Goal: Information Seeking & Learning: Learn about a topic

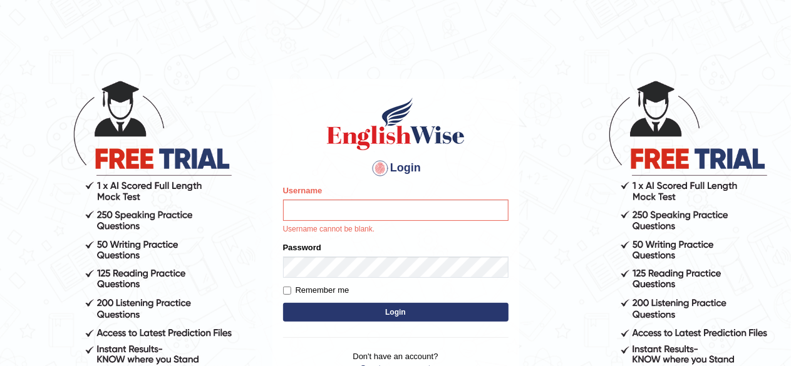
click at [471, 210] on input "Username" at bounding box center [395, 210] width 225 height 21
type input "Akashkamboj"
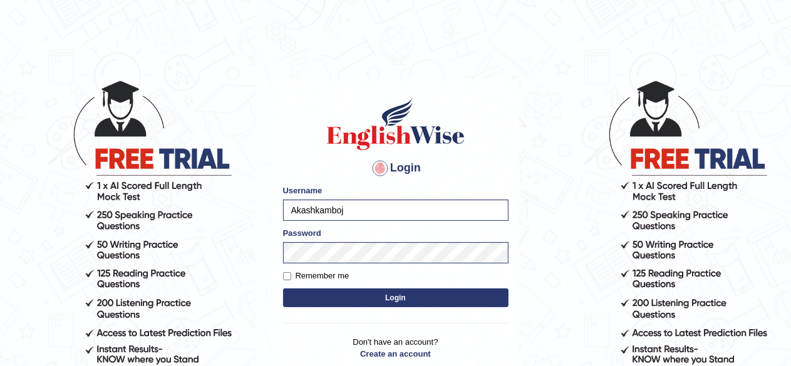
click at [424, 307] on button "Login" at bounding box center [395, 298] width 225 height 19
click at [426, 299] on button "Login" at bounding box center [395, 298] width 225 height 19
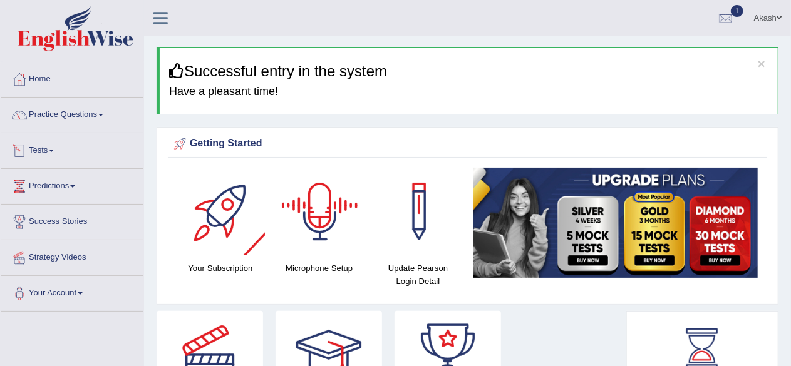
click at [48, 147] on link "Tests" at bounding box center [72, 148] width 143 height 31
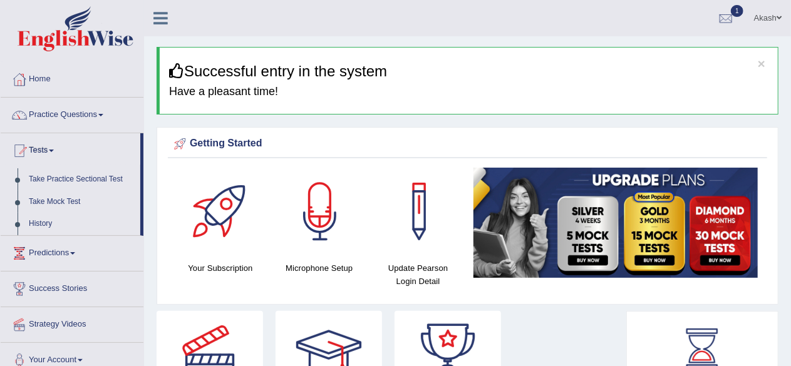
click at [45, 160] on link "Tests" at bounding box center [71, 148] width 140 height 31
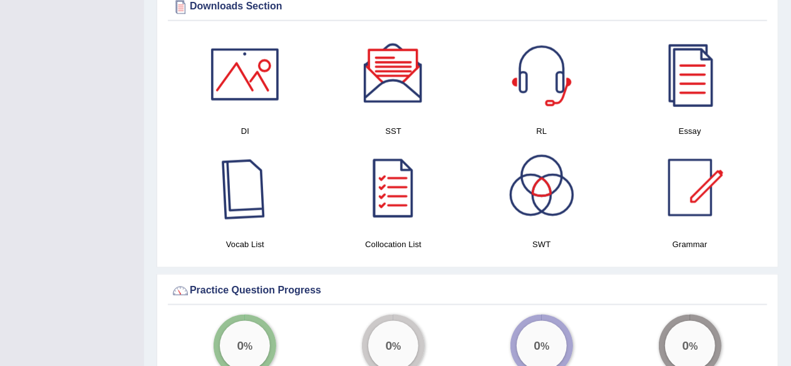
scroll to position [722, 0]
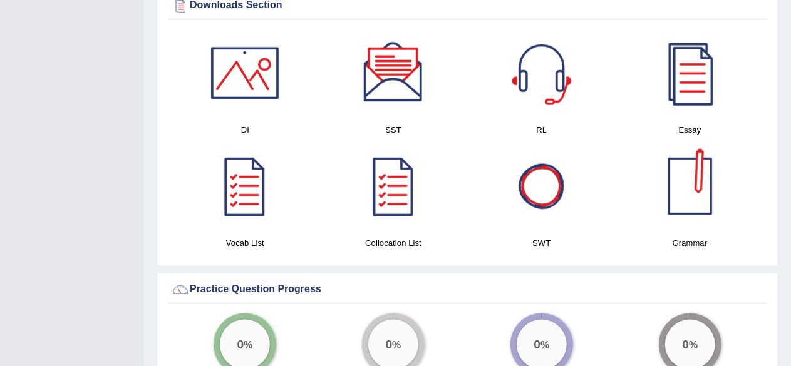
click at [545, 195] on div at bounding box center [542, 187] width 88 height 88
click at [689, 193] on div at bounding box center [690, 187] width 88 height 88
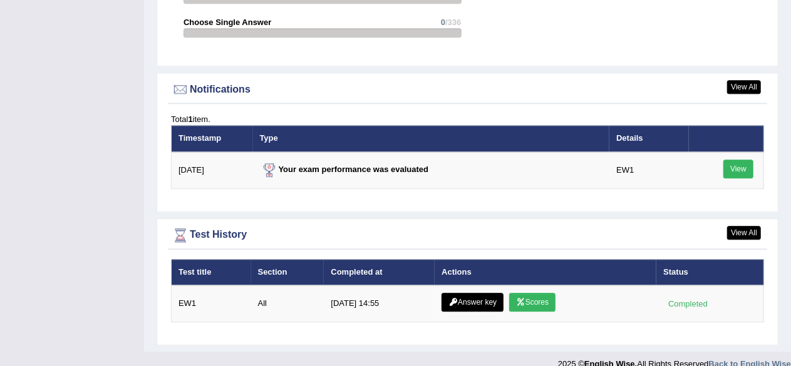
scroll to position [1543, 0]
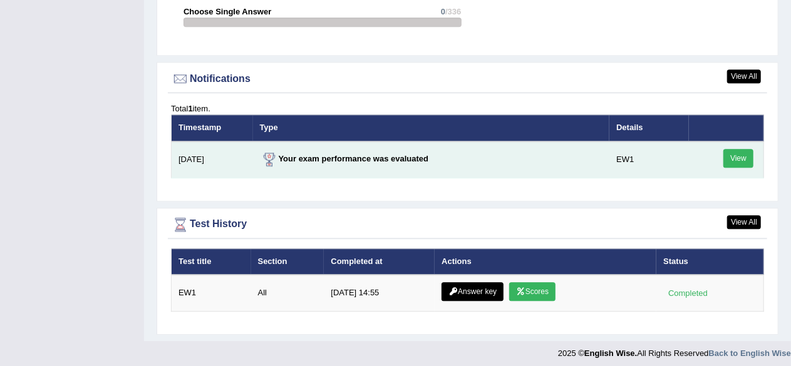
click at [739, 149] on link "View" at bounding box center [738, 158] width 30 height 19
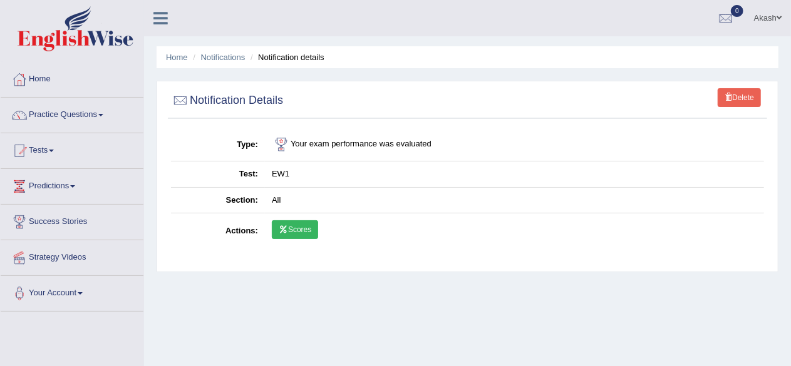
click at [302, 223] on link "Scores" at bounding box center [295, 229] width 46 height 19
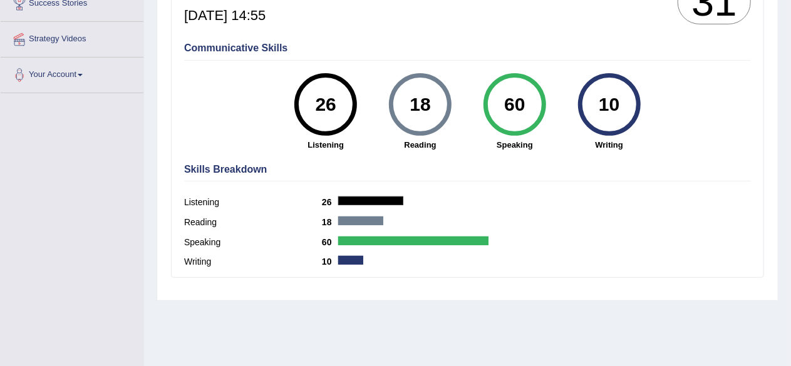
scroll to position [219, 0]
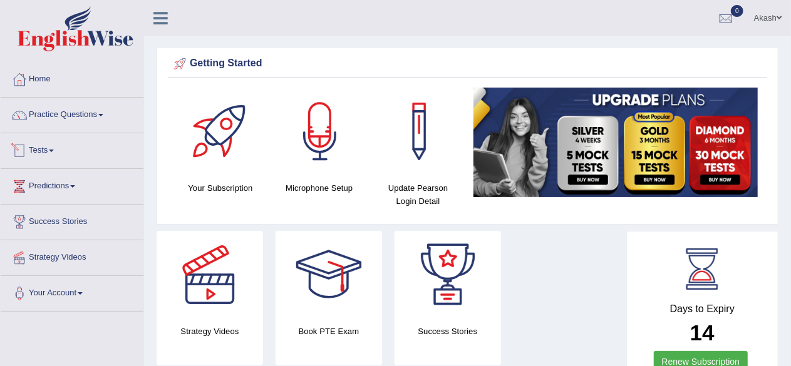
scroll to position [1442, 0]
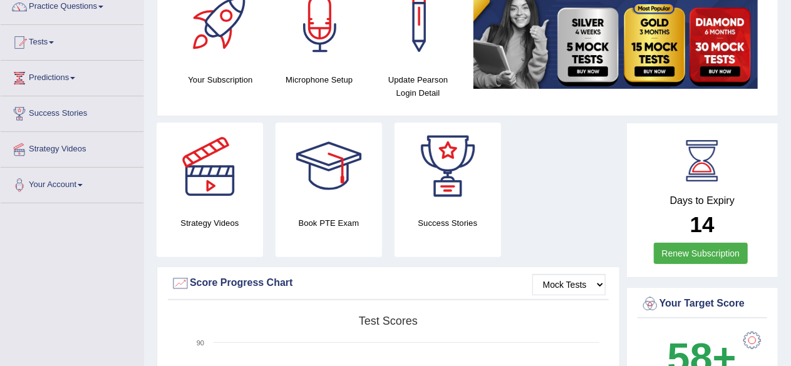
scroll to position [0, 0]
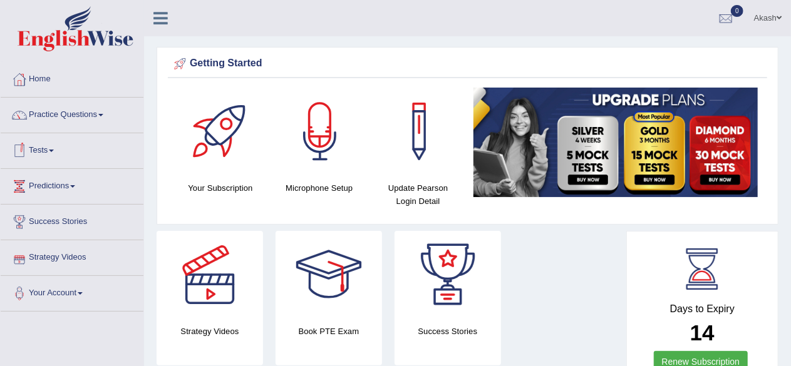
click at [49, 147] on link "Tests" at bounding box center [72, 148] width 143 height 31
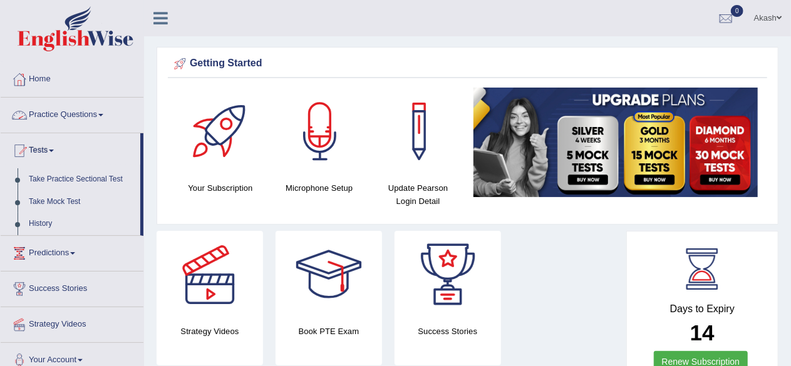
click at [89, 116] on link "Practice Questions" at bounding box center [72, 113] width 143 height 31
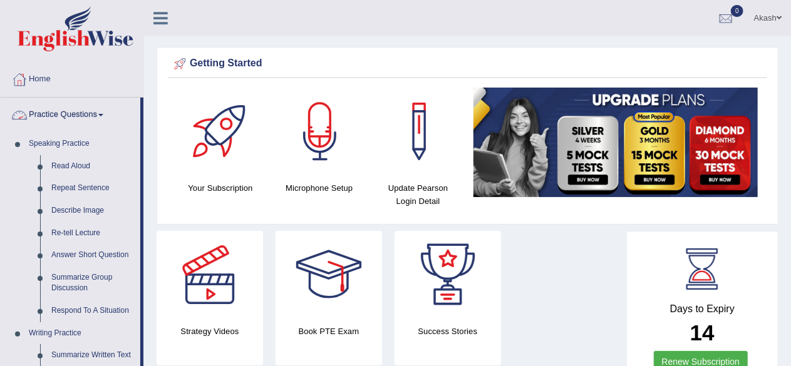
click at [75, 117] on link "Practice Questions" at bounding box center [71, 113] width 140 height 31
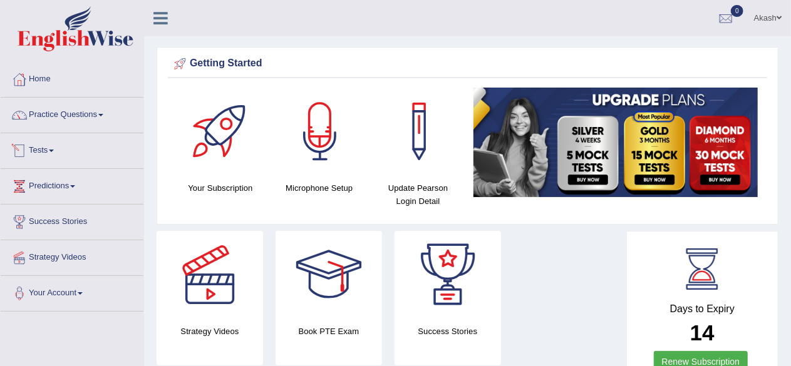
click at [48, 145] on link "Tests" at bounding box center [72, 148] width 143 height 31
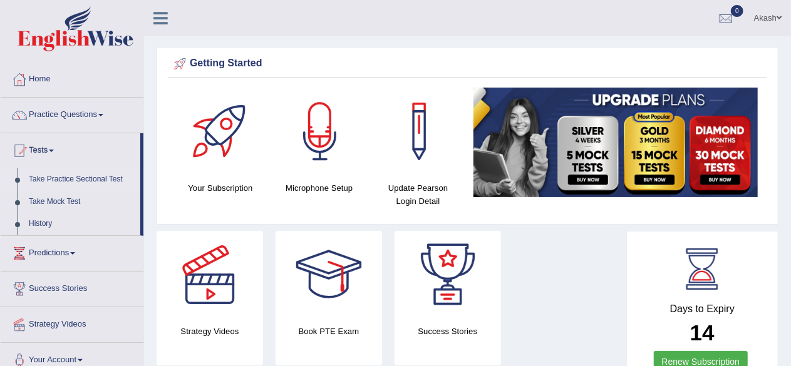
click at [56, 179] on link "Take Practice Sectional Test" at bounding box center [81, 179] width 117 height 23
